Goal: Task Accomplishment & Management: Complete application form

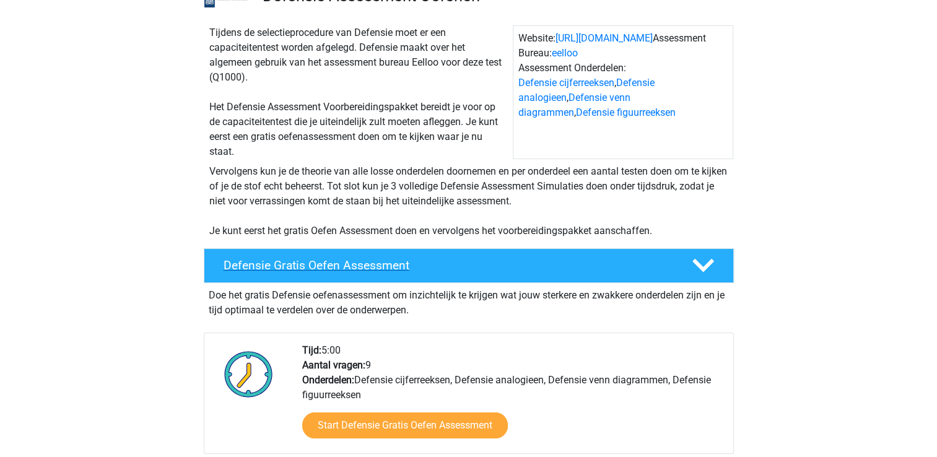
scroll to position [124, 0]
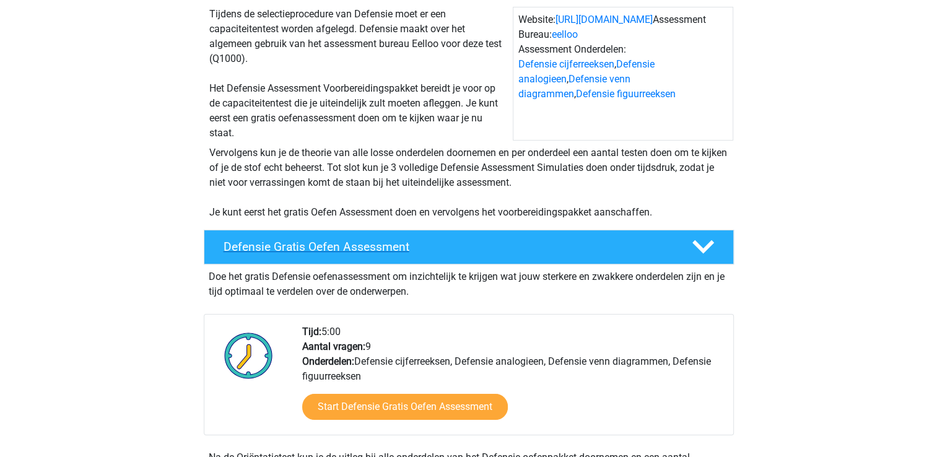
click at [414, 242] on h4 "Defensie Gratis Oefen Assessment" at bounding box center [448, 247] width 448 height 14
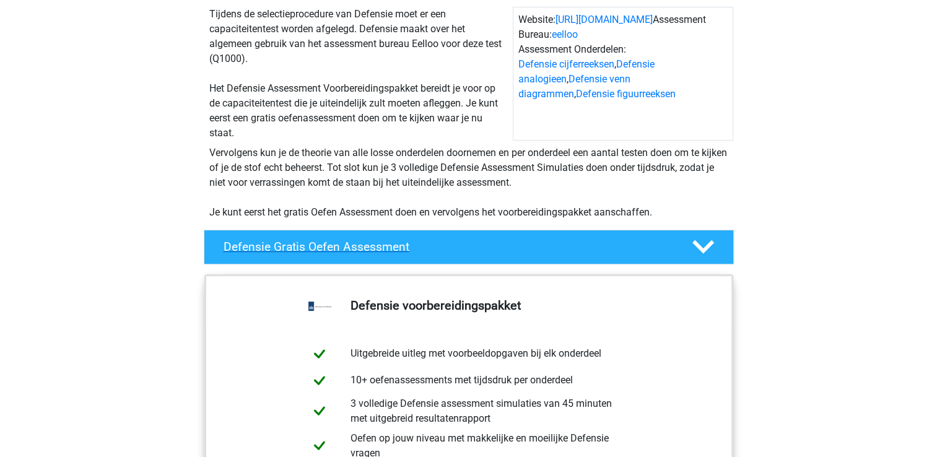
click at [429, 242] on h4 "Defensie Gratis Oefen Assessment" at bounding box center [448, 247] width 448 height 14
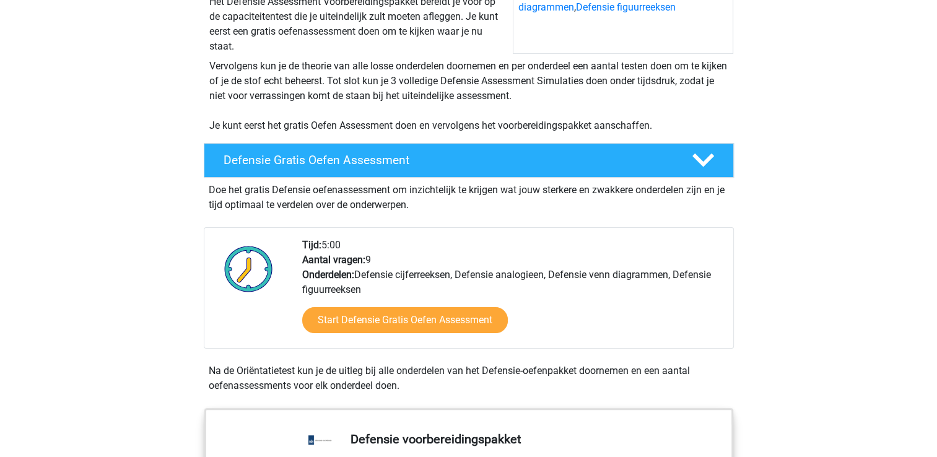
scroll to position [310, 0]
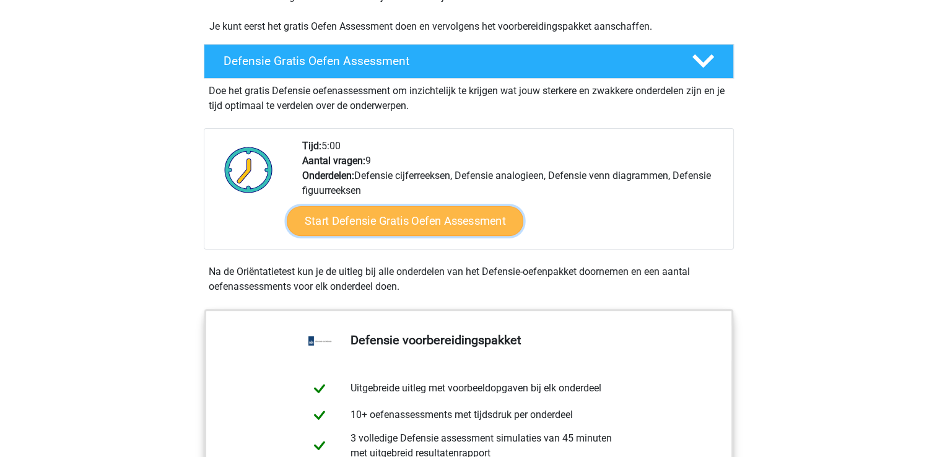
click at [433, 221] on link "Start Defensie Gratis Oefen Assessment" at bounding box center [405, 221] width 237 height 30
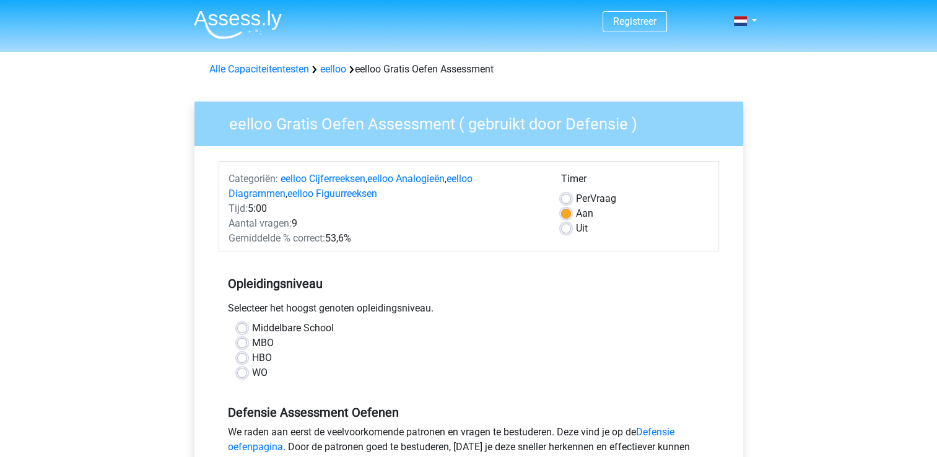
click at [252, 326] on label "Middelbare School" at bounding box center [293, 328] width 82 height 15
click at [241, 326] on input "Middelbare School" at bounding box center [242, 327] width 10 height 12
radio input "true"
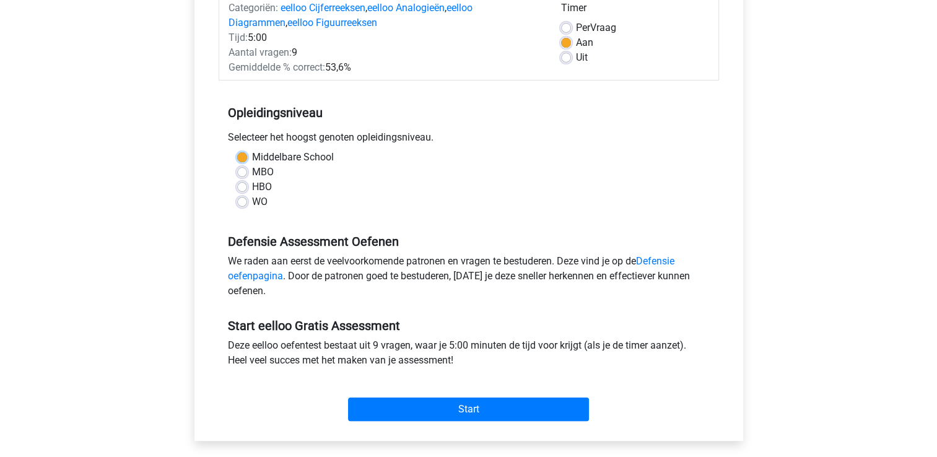
scroll to position [186, 0]
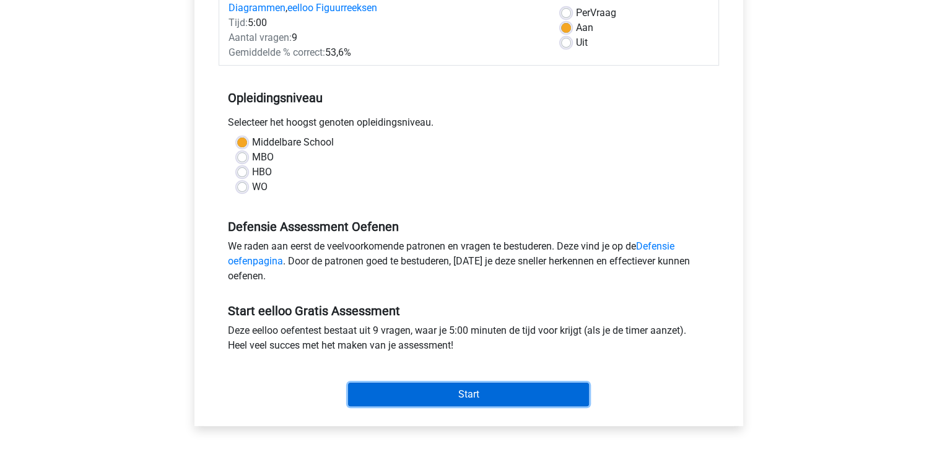
click at [439, 389] on input "Start" at bounding box center [468, 395] width 241 height 24
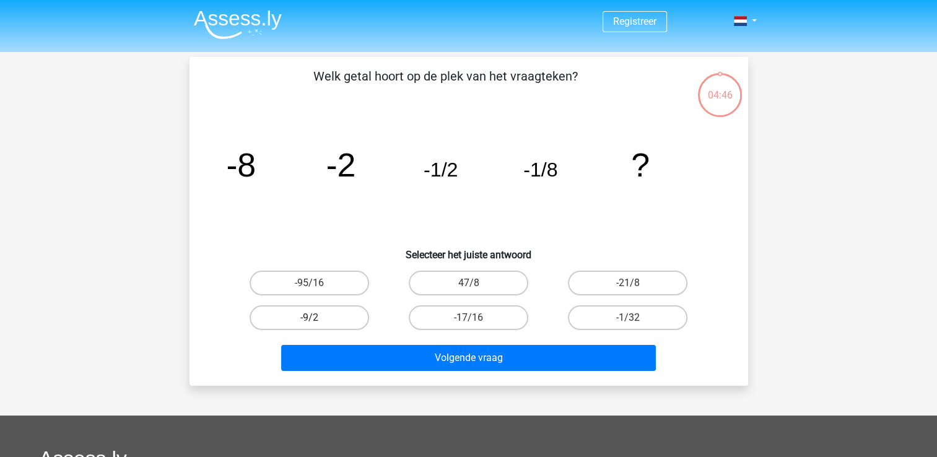
click at [295, 321] on label "-9/2" at bounding box center [310, 317] width 120 height 25
click at [309, 321] on input "-9/2" at bounding box center [313, 322] width 8 height 8
radio input "true"
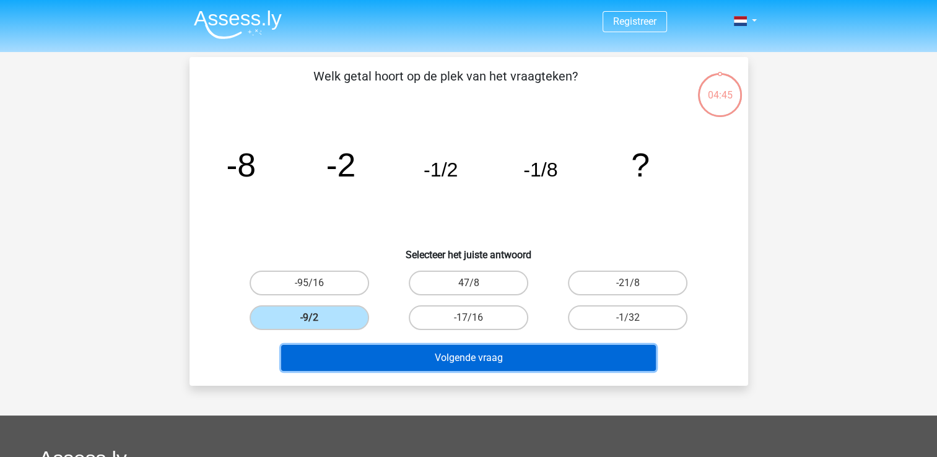
click at [411, 353] on button "Volgende vraag" at bounding box center [468, 358] width 375 height 26
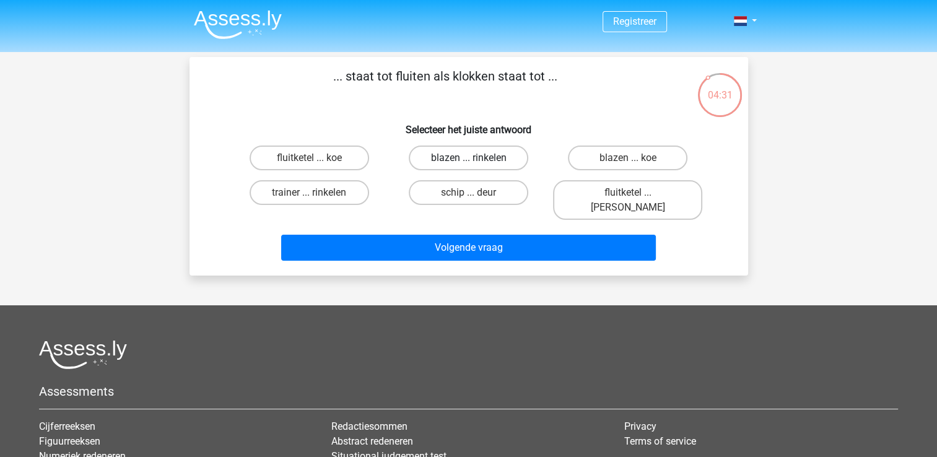
click at [475, 155] on label "blazen ... rinkelen" at bounding box center [469, 158] width 120 height 25
click at [475, 158] on input "blazen ... rinkelen" at bounding box center [472, 162] width 8 height 8
radio input "true"
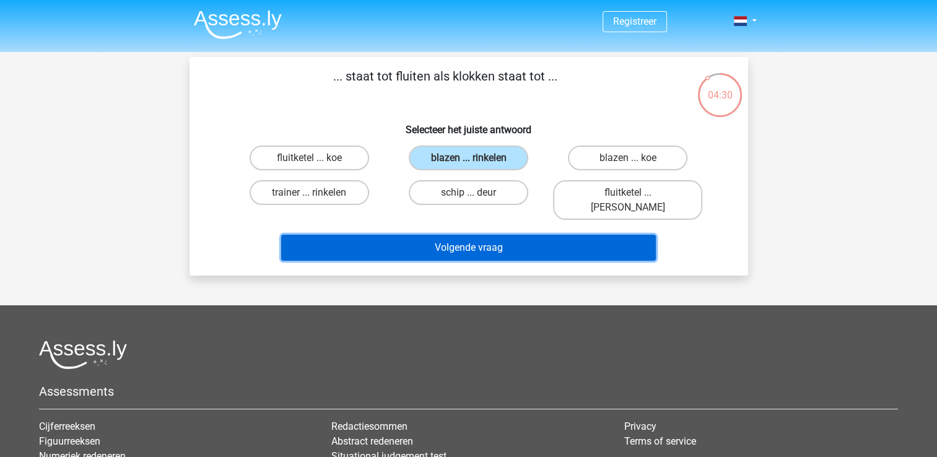
click at [474, 238] on button "Volgende vraag" at bounding box center [468, 248] width 375 height 26
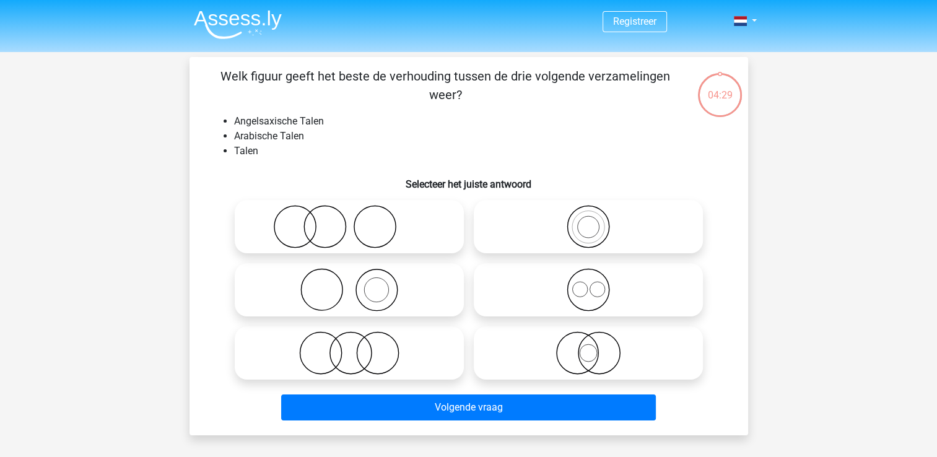
scroll to position [57, 0]
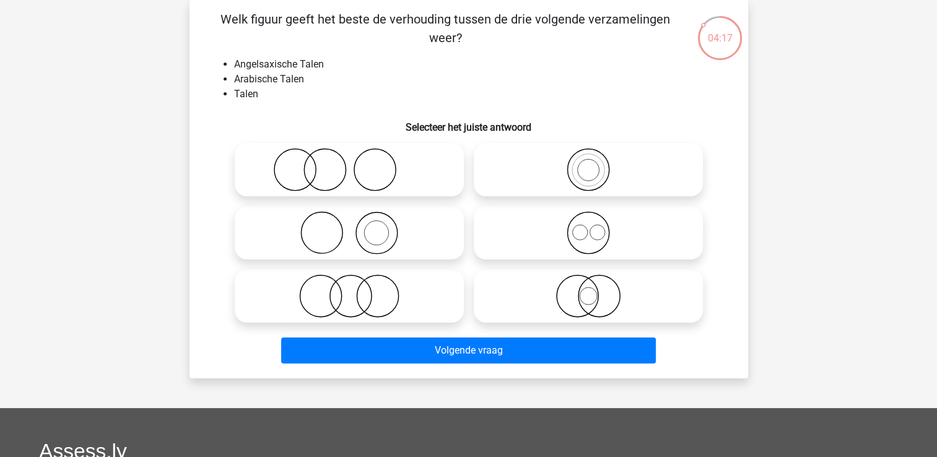
click at [380, 237] on icon at bounding box center [349, 232] width 219 height 43
click at [357, 227] on input "radio" at bounding box center [353, 223] width 8 height 8
radio input "true"
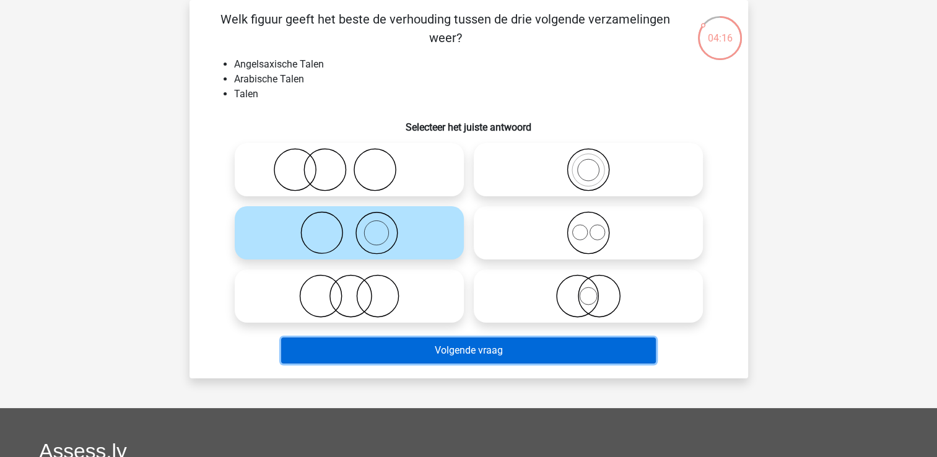
click at [439, 344] on button "Volgende vraag" at bounding box center [468, 351] width 375 height 26
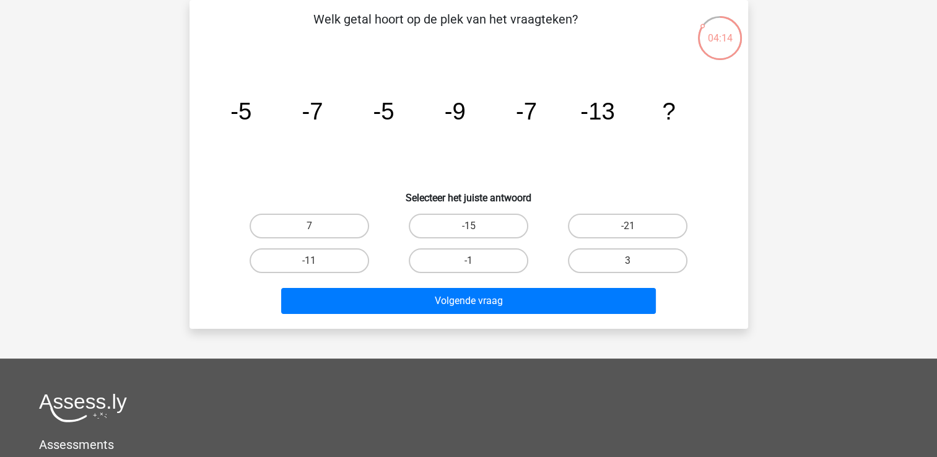
scroll to position [0, 0]
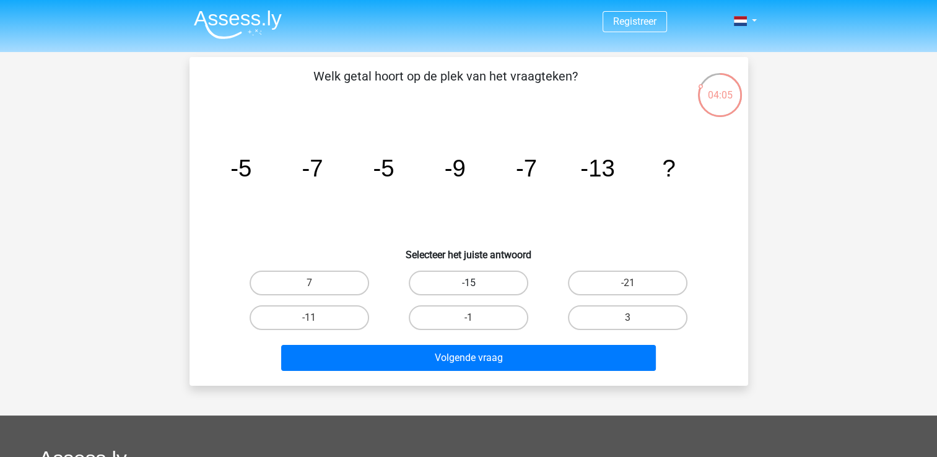
click at [447, 274] on label "-15" at bounding box center [469, 283] width 120 height 25
click at [468, 283] on input "-15" at bounding box center [472, 287] width 8 height 8
radio input "true"
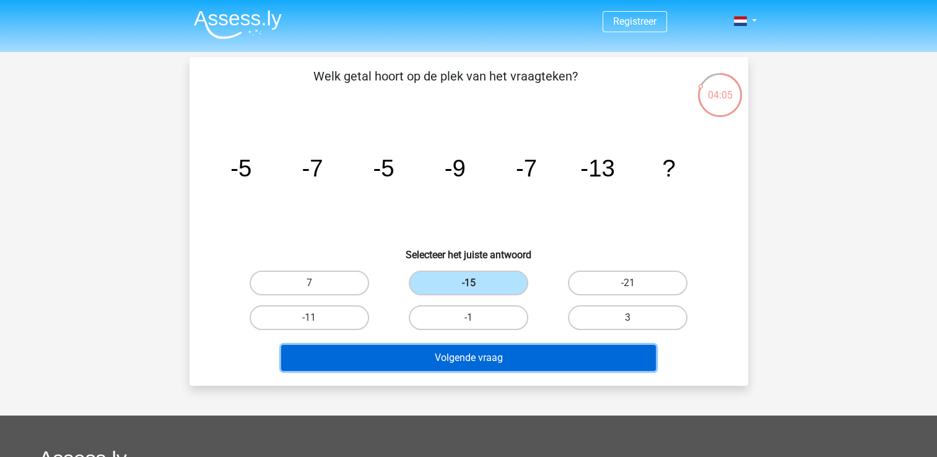
click at [470, 357] on button "Volgende vraag" at bounding box center [468, 358] width 375 height 26
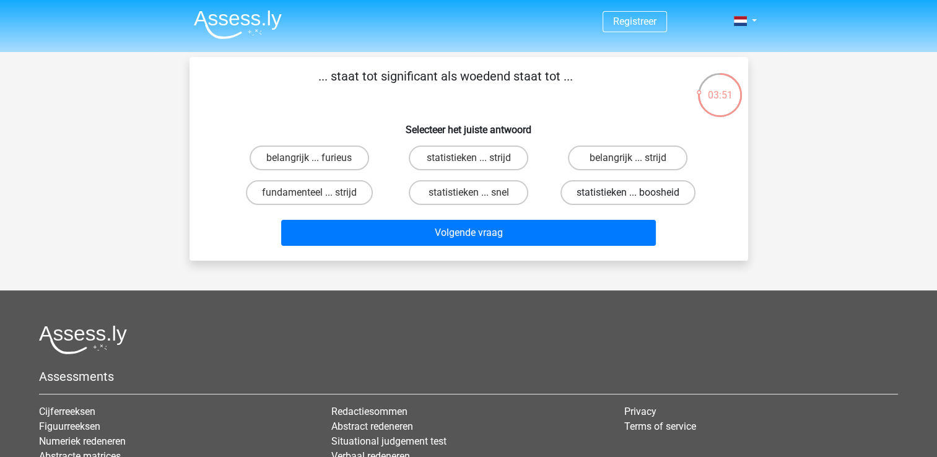
click at [611, 195] on label "statistieken ... boosheid" at bounding box center [628, 192] width 135 height 25
click at [628, 195] on input "statistieken ... boosheid" at bounding box center [632, 197] width 8 height 8
radio input "true"
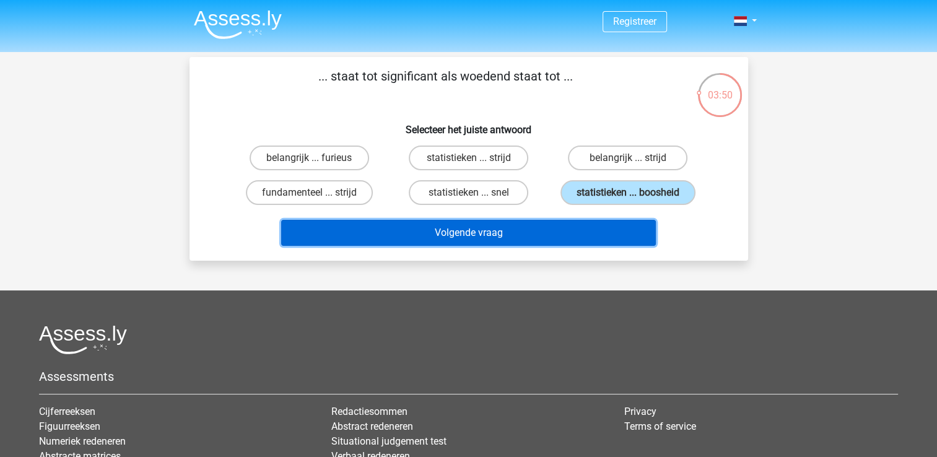
click at [564, 228] on button "Volgende vraag" at bounding box center [468, 233] width 375 height 26
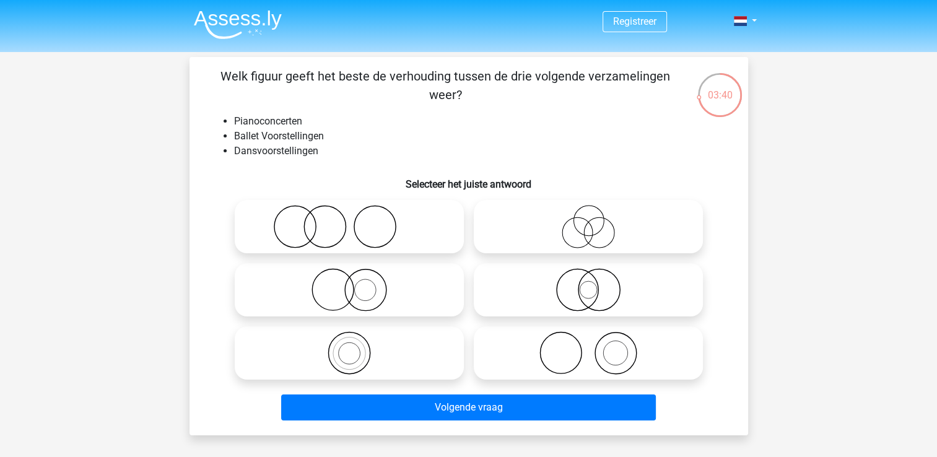
click at [368, 226] on icon at bounding box center [349, 226] width 219 height 43
click at [357, 221] on input "radio" at bounding box center [353, 216] width 8 height 8
radio input "true"
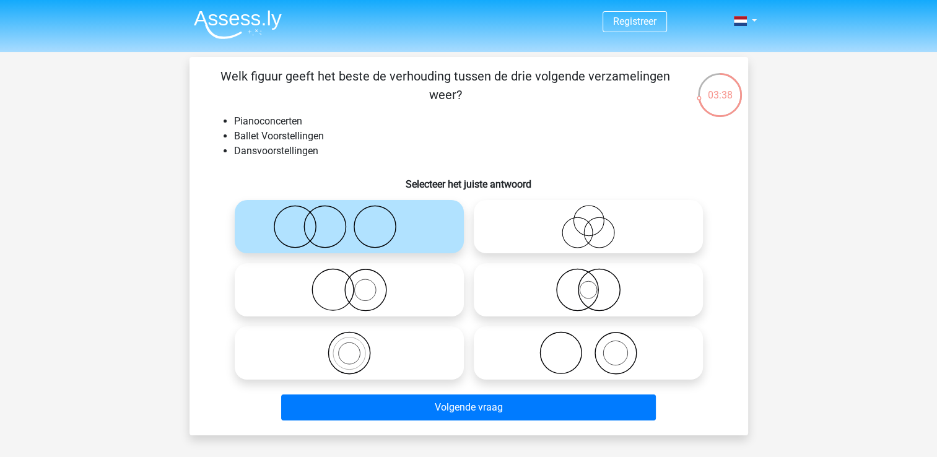
click at [396, 293] on icon at bounding box center [349, 289] width 219 height 43
click at [357, 284] on input "radio" at bounding box center [353, 280] width 8 height 8
radio input "true"
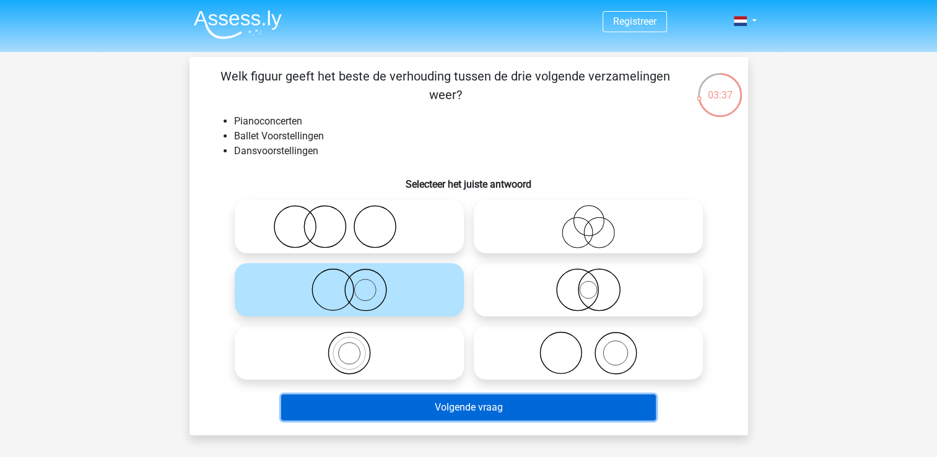
click at [425, 405] on button "Volgende vraag" at bounding box center [468, 408] width 375 height 26
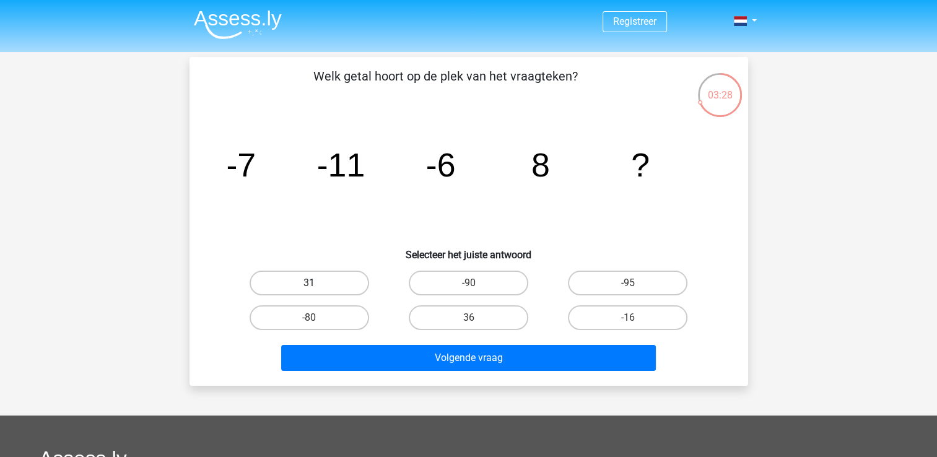
click at [301, 276] on label "31" at bounding box center [310, 283] width 120 height 25
click at [309, 283] on input "31" at bounding box center [313, 287] width 8 height 8
radio input "true"
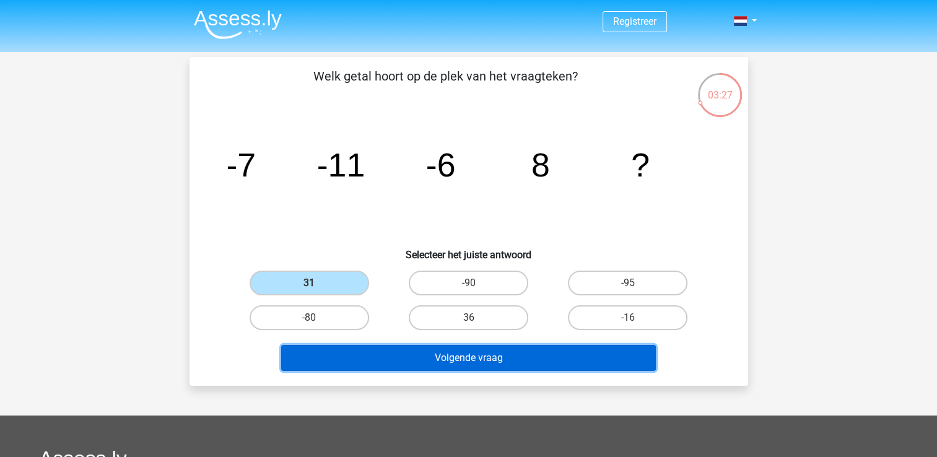
click at [466, 348] on button "Volgende vraag" at bounding box center [468, 358] width 375 height 26
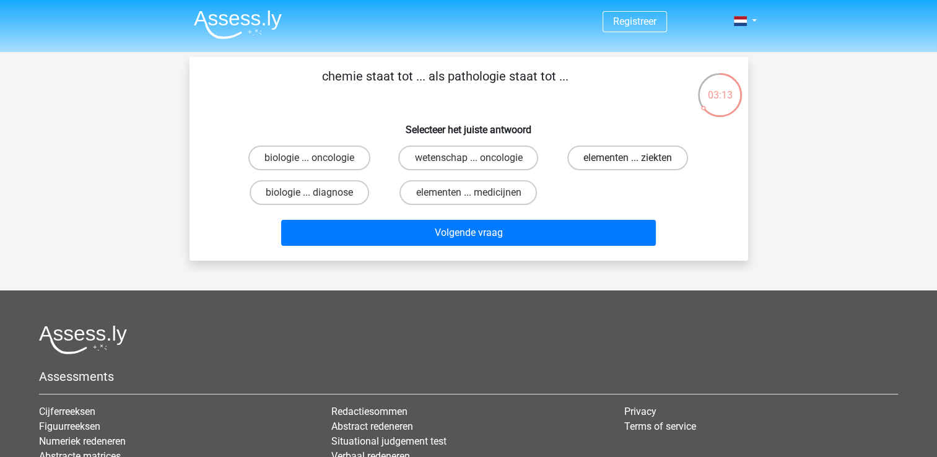
click at [597, 160] on label "elementen ... ziekten" at bounding box center [627, 158] width 121 height 25
click at [628, 160] on input "elementen ... ziekten" at bounding box center [632, 162] width 8 height 8
radio input "true"
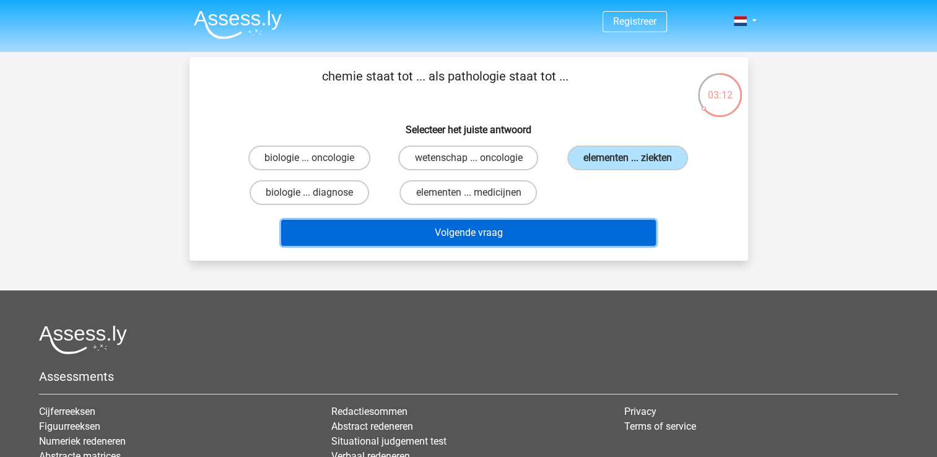
click at [504, 231] on button "Volgende vraag" at bounding box center [468, 233] width 375 height 26
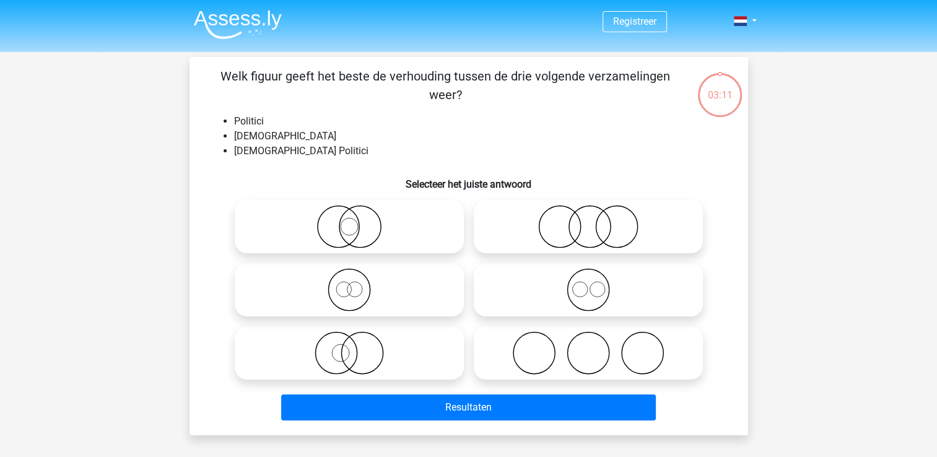
scroll to position [57, 0]
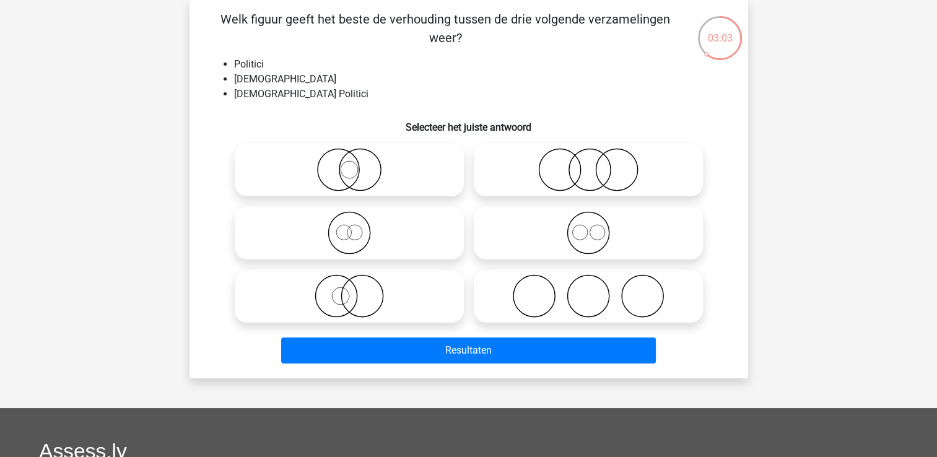
click at [370, 165] on icon at bounding box center [349, 169] width 219 height 43
click at [357, 164] on input "radio" at bounding box center [353, 159] width 8 height 8
radio input "true"
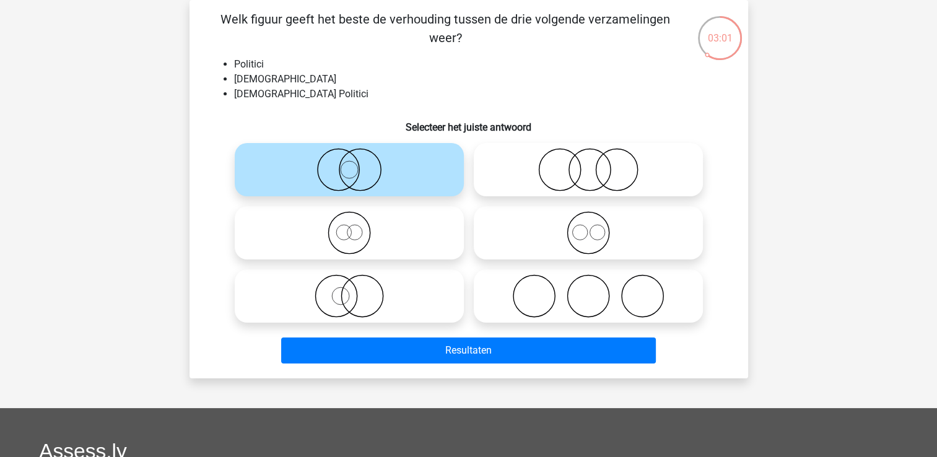
click at [554, 172] on icon at bounding box center [588, 169] width 219 height 43
click at [588, 164] on input "radio" at bounding box center [592, 159] width 8 height 8
radio input "true"
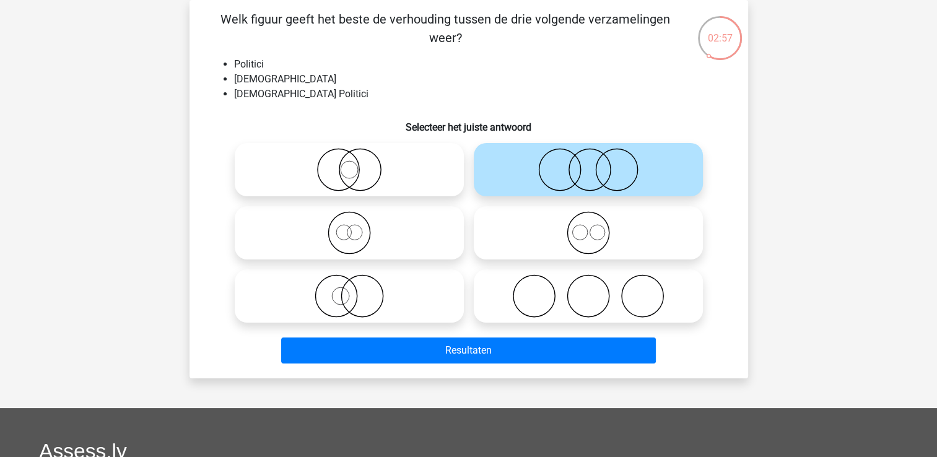
click at [403, 167] on icon at bounding box center [349, 169] width 219 height 43
click at [357, 164] on input "radio" at bounding box center [353, 159] width 8 height 8
radio input "true"
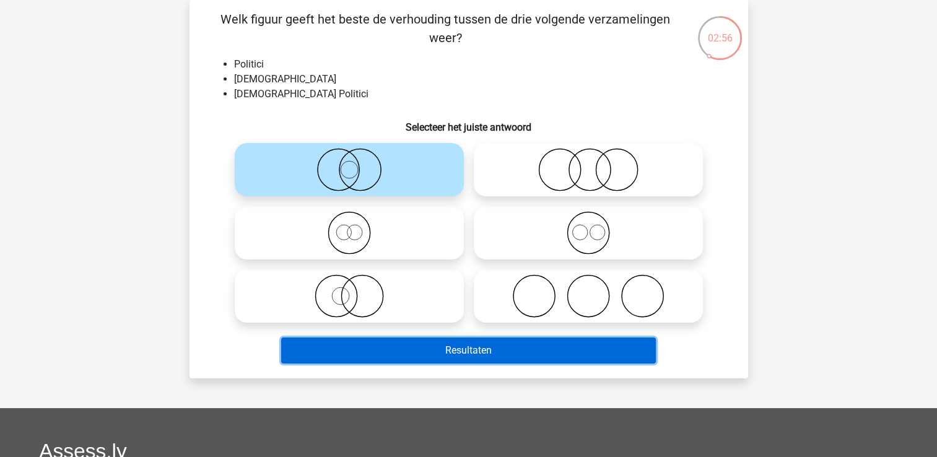
click at [411, 346] on button "Resultaten" at bounding box center [468, 351] width 375 height 26
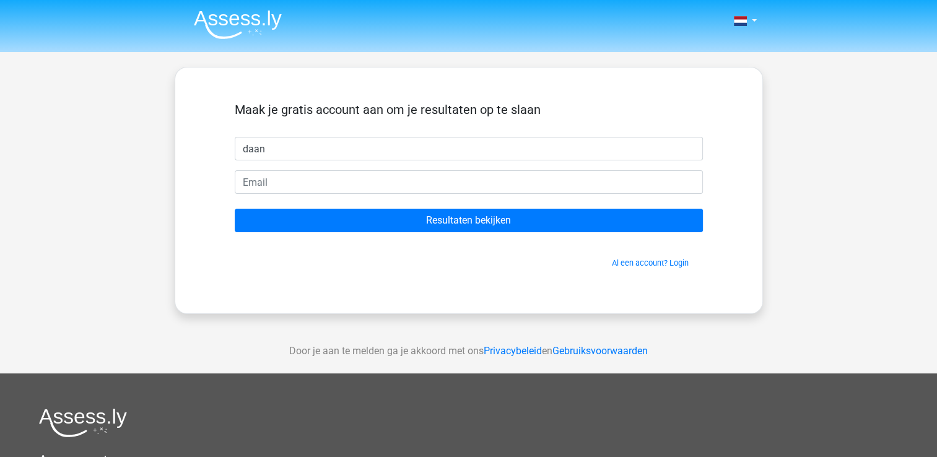
type input "daan"
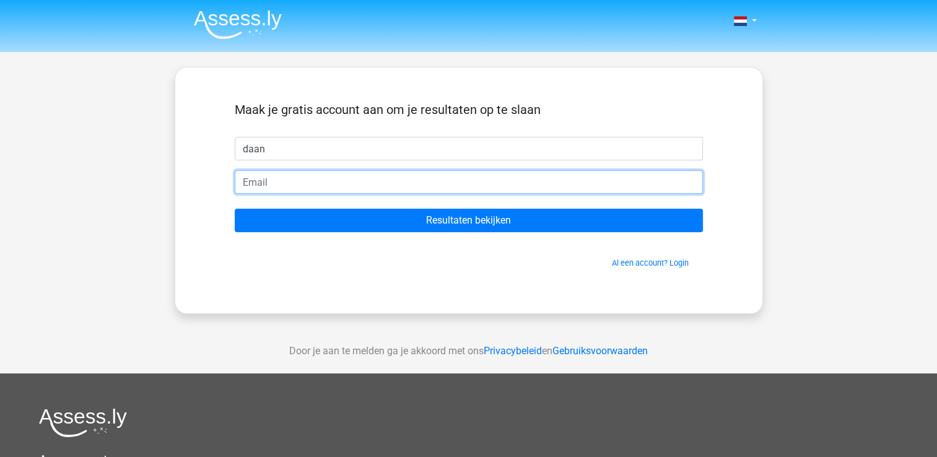
click at [297, 178] on input "email" at bounding box center [469, 182] width 468 height 24
type input "[EMAIL_ADDRESS][DOMAIN_NAME]"
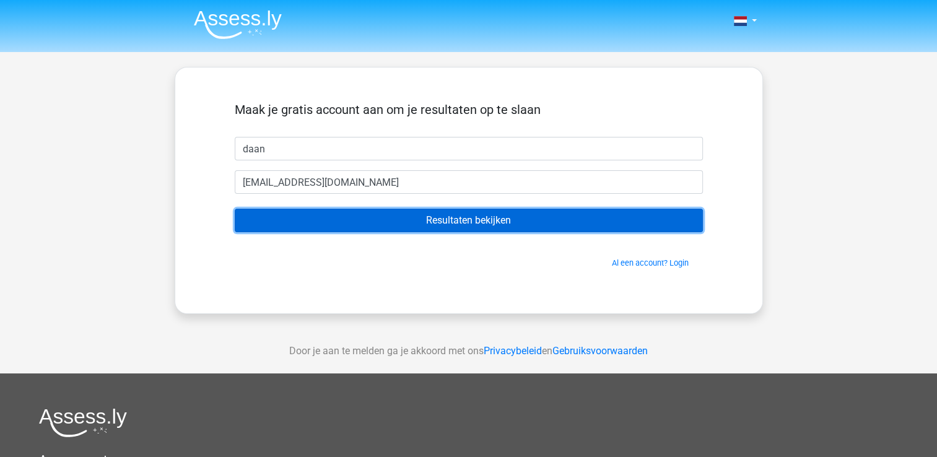
click at [401, 227] on input "Resultaten bekijken" at bounding box center [469, 221] width 468 height 24
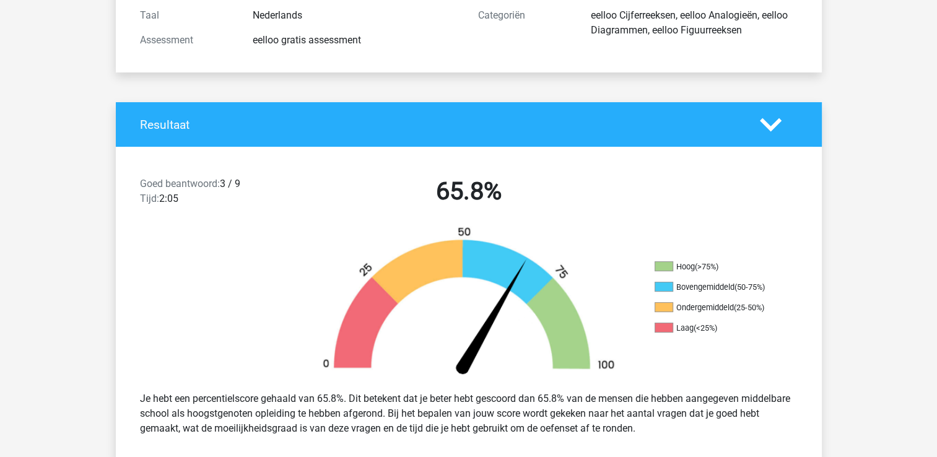
scroll to position [186, 0]
